Goal: Find specific page/section: Find specific page/section

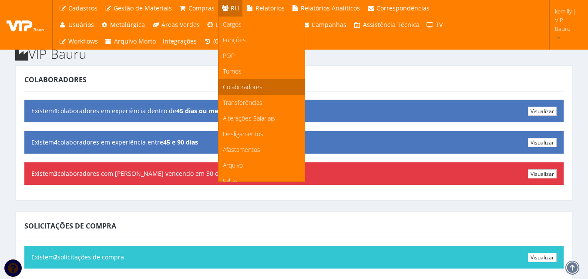
click at [239, 89] on span "Colaboradores" at bounding box center [243, 87] width 40 height 8
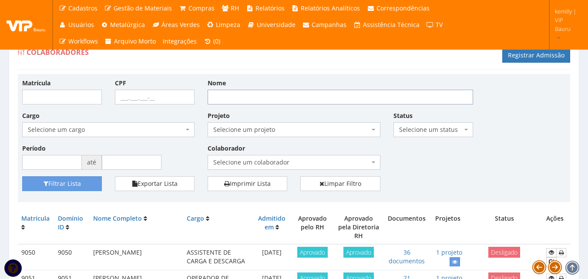
click at [262, 96] on input "Nome" at bounding box center [339, 97] width 265 height 15
type input "mateus"
click at [22, 176] on button "Filtrar Lista" at bounding box center [62, 183] width 80 height 15
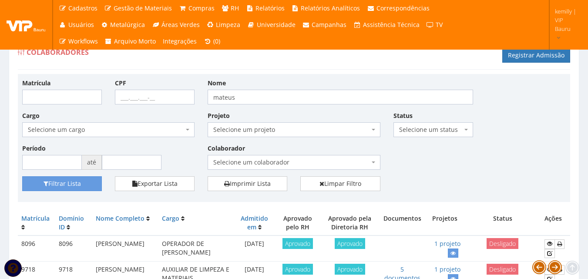
scroll to position [87, 0]
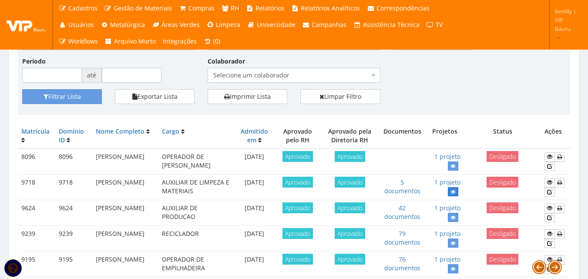
click at [450, 190] on icon at bounding box center [452, 192] width 5 height 6
